Goal: Find contact information: Find contact information

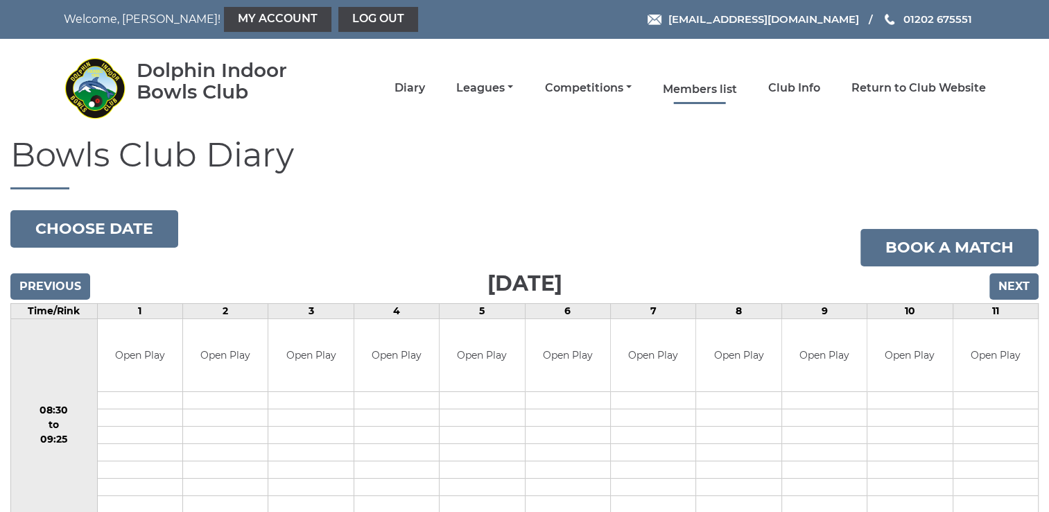
click at [710, 96] on link "Members list" at bounding box center [700, 89] width 74 height 15
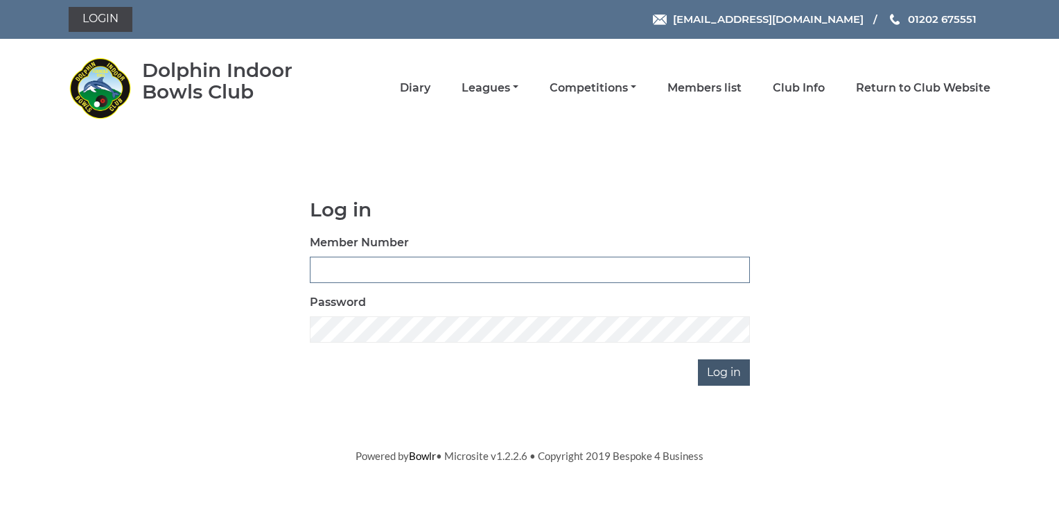
type input "2400"
click at [723, 383] on input "Log in" at bounding box center [724, 372] width 52 height 26
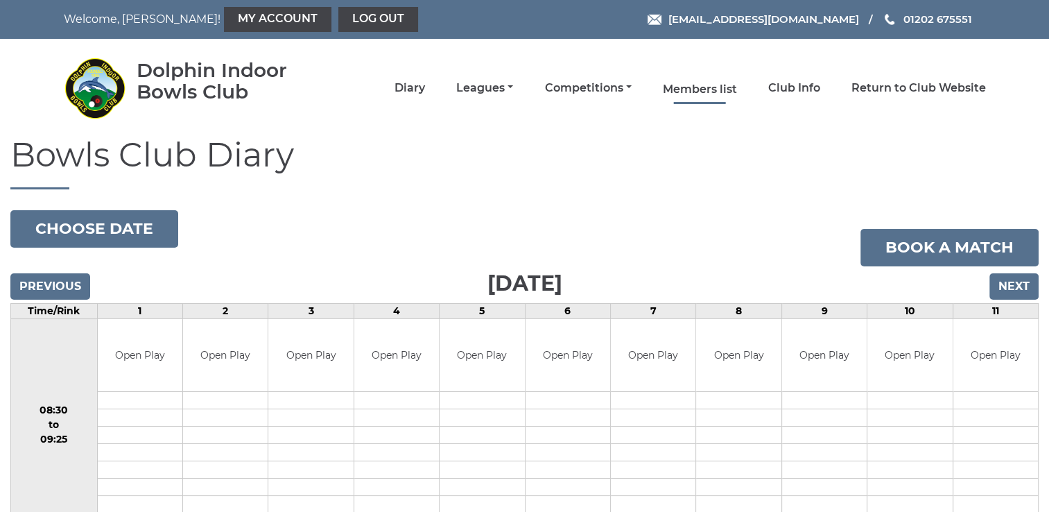
click at [699, 91] on link "Members list" at bounding box center [700, 89] width 74 height 15
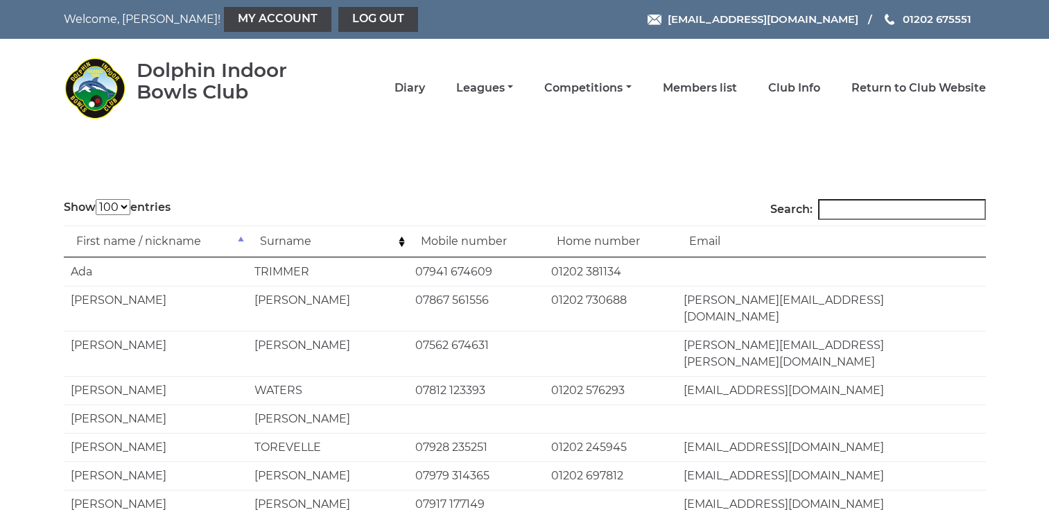
select select "100"
click at [868, 211] on input "Search:" at bounding box center [902, 209] width 168 height 21
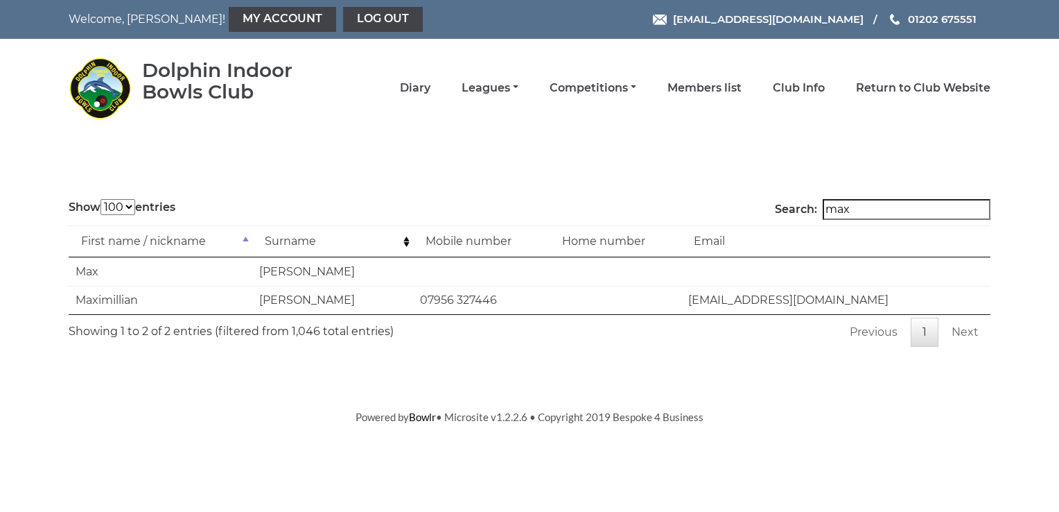
type input "max"
drag, startPoint x: 688, startPoint y: 299, endPoint x: 843, endPoint y: 306, distance: 154.7
click at [843, 306] on td "maxsuccess@hotmail.co.uk" at bounding box center [835, 300] width 309 height 28
drag, startPoint x: 843, startPoint y: 306, endPoint x: 812, endPoint y: 299, distance: 32.0
copy td "maxsuccess@hotmail.co.uk"
